Goal: Task Accomplishment & Management: Complete application form

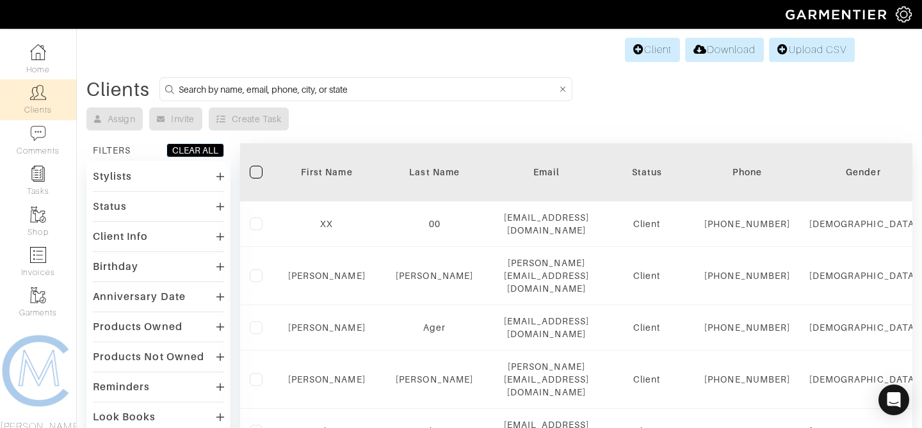
click at [323, 83] on input at bounding box center [368, 89] width 378 height 16
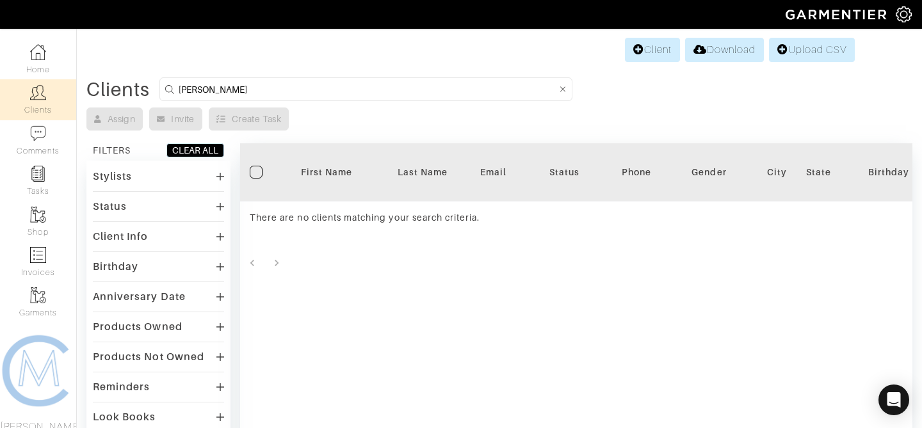
type input "[PERSON_NAME]"
click at [651, 47] on link "Client" at bounding box center [652, 50] width 55 height 24
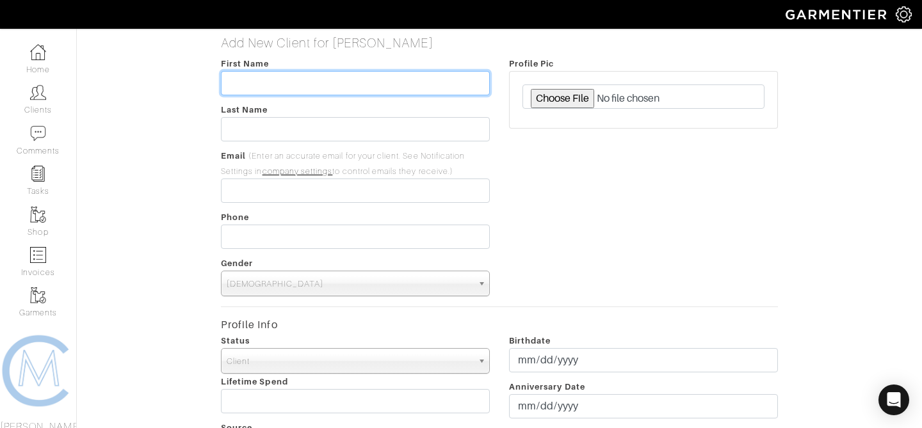
click at [478, 76] on input "text" at bounding box center [355, 83] width 269 height 24
type input "[PERSON_NAME]"
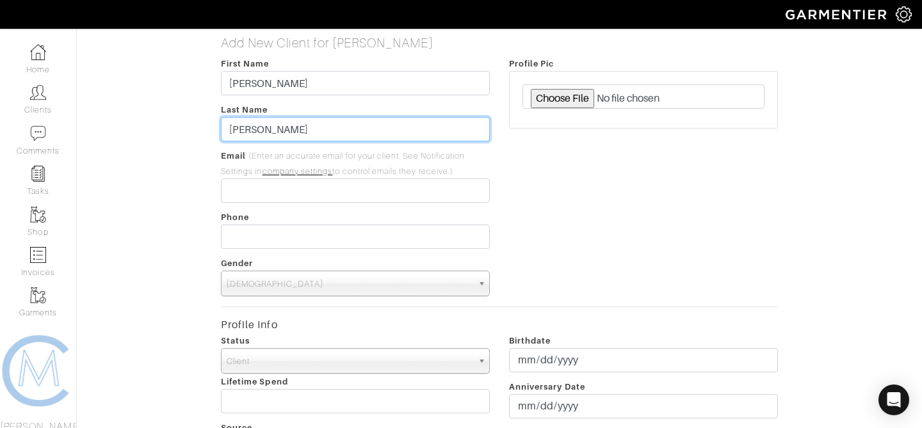
type input "[PERSON_NAME]"
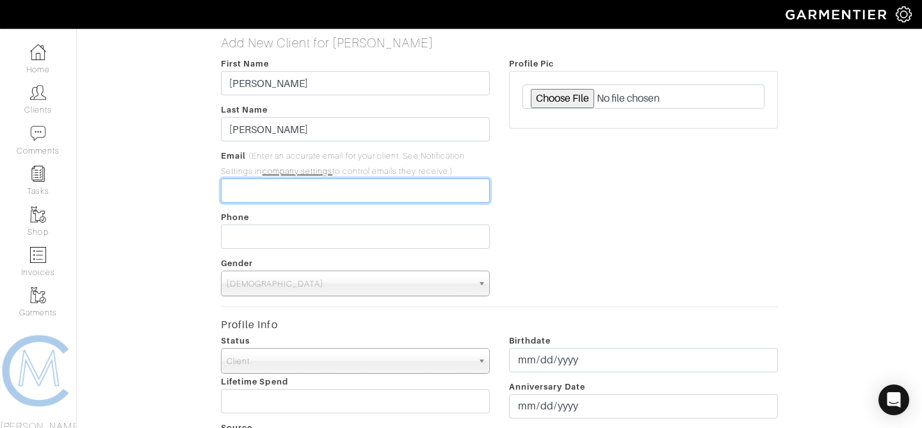
paste input "[PERSON_NAME][EMAIL_ADDRESS][DOMAIN_NAME]"
type input "[PERSON_NAME][EMAIL_ADDRESS][DOMAIN_NAME]"
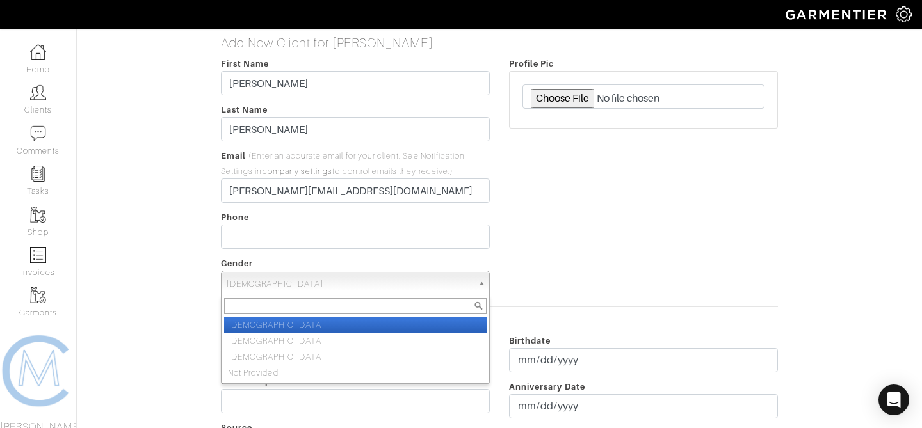
click at [444, 292] on span "[DEMOGRAPHIC_DATA]" at bounding box center [350, 284] width 246 height 26
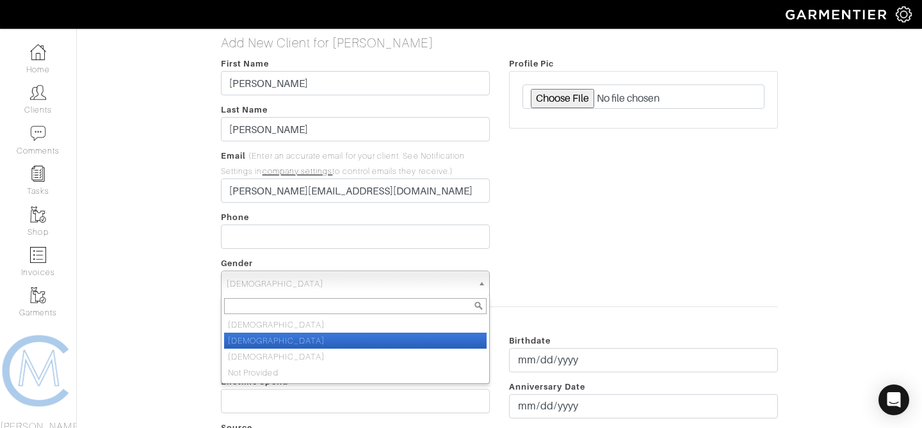
click at [403, 335] on li "[DEMOGRAPHIC_DATA]" at bounding box center [355, 341] width 263 height 16
select select "[DEMOGRAPHIC_DATA]"
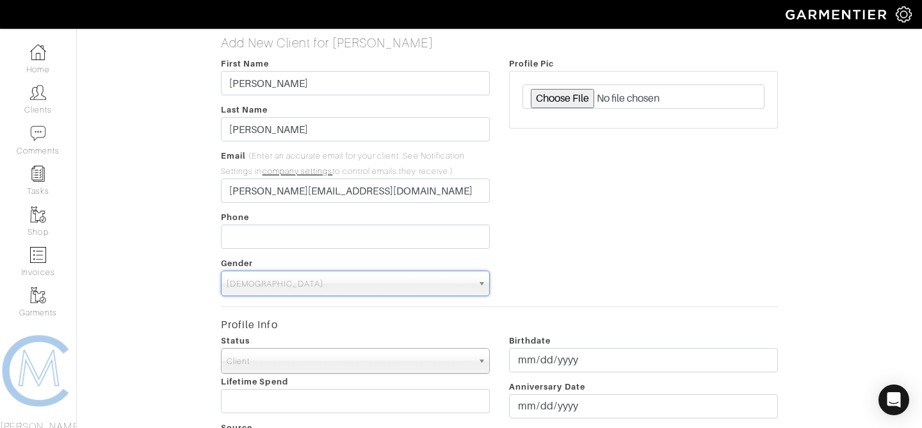
click at [401, 333] on div "Status Client Prospect Inactive Client Lifetime Spend Source" at bounding box center [355, 422] width 288 height 179
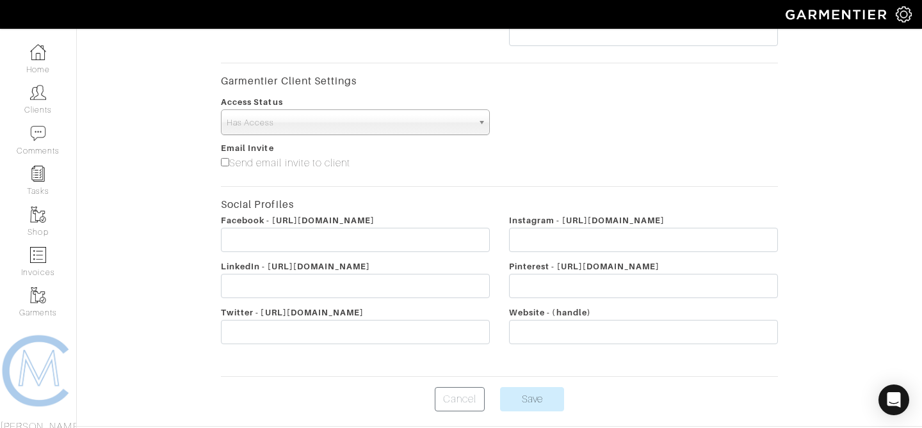
scroll to position [505, 0]
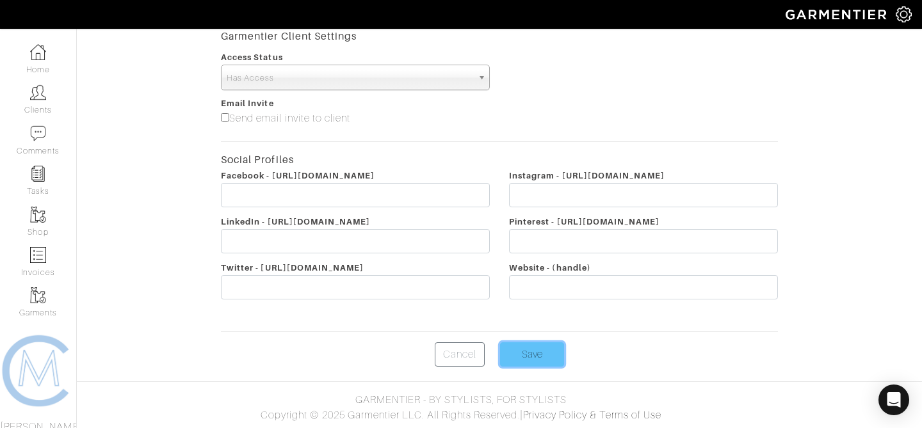
click at [537, 345] on input "Save" at bounding box center [532, 355] width 64 height 24
